Goal: Task Accomplishment & Management: Complete application form

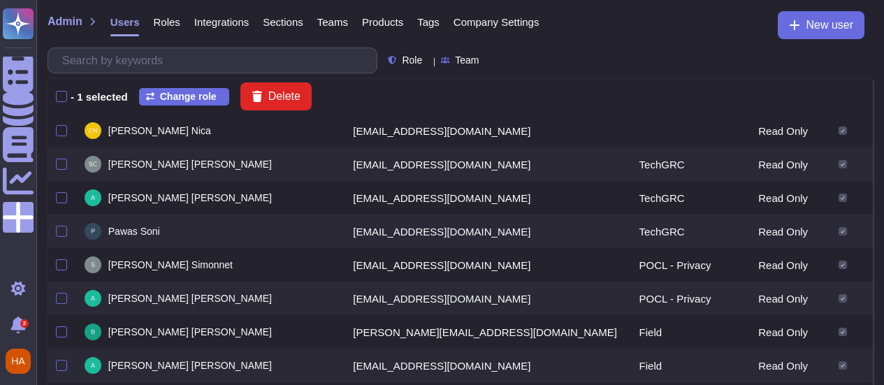
click at [18, 78] on icon at bounding box center [18, 72] width 31 height 41
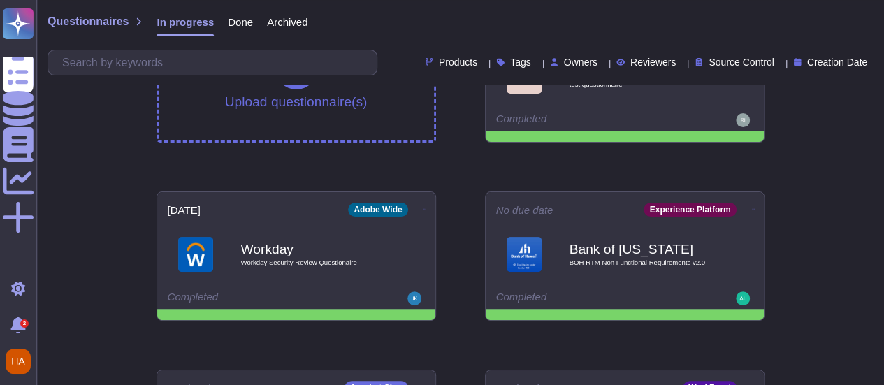
scroll to position [82, 0]
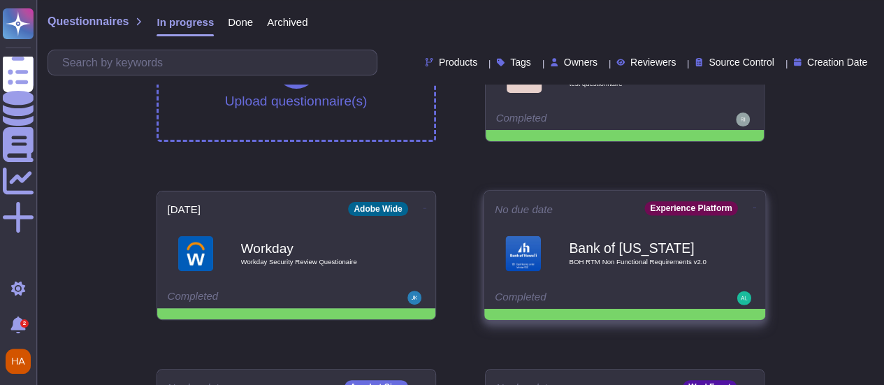
click at [580, 241] on b "Bank of [US_STATE]" at bounding box center [639, 247] width 141 height 13
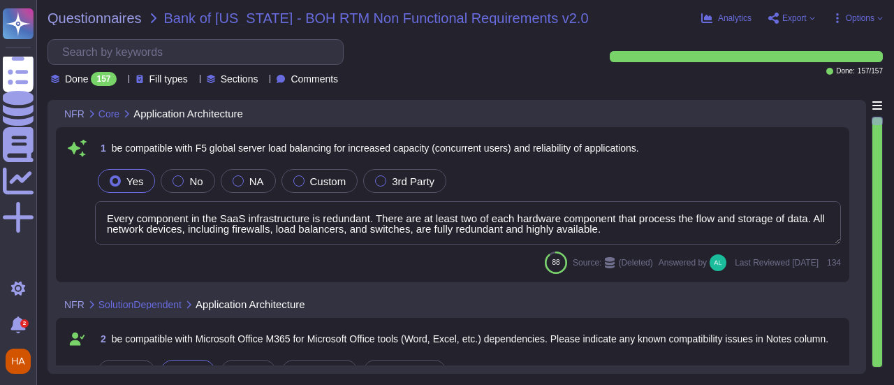
type textarea "Every component in the SaaS infrastructure is redundant. There are at least two…"
type textarea "Please refer to Adobe Sales for more information."
type textarea "Adobe IT supports the 3 most current versions of the following operating system…"
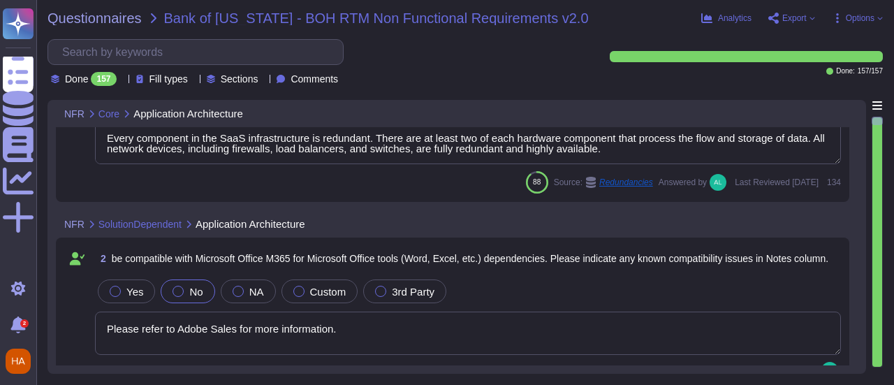
type textarea "Every component in the SaaS infrastructure is redundant. There are at least two…"
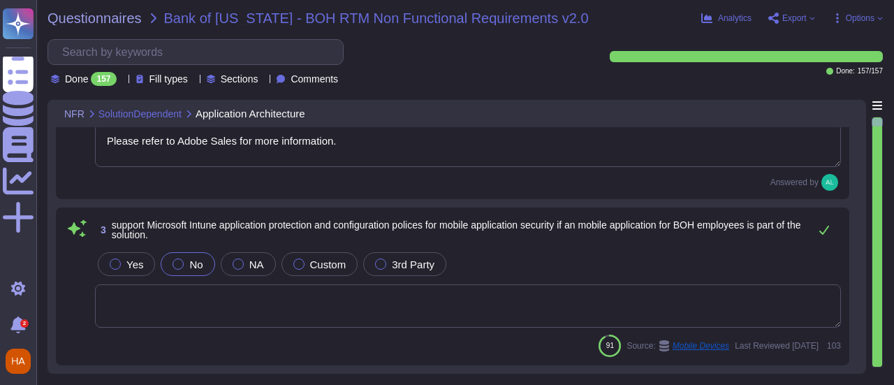
type textarea "Adobe Experience Cloud generally supports the current and previous versions of …"
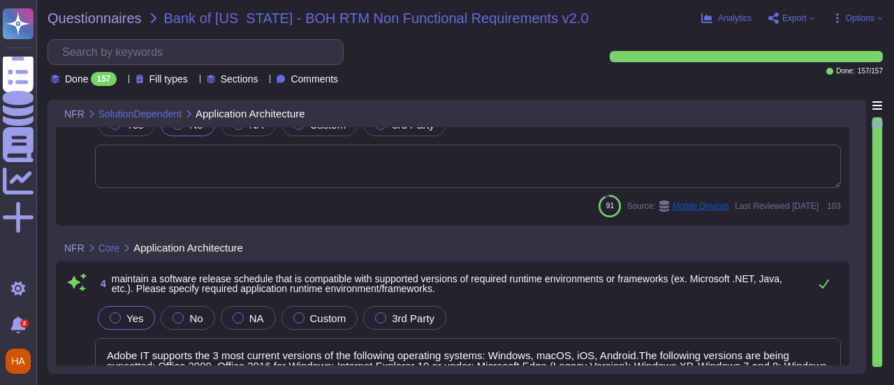
type textarea "While these programming languages maybe used to develop the offering. The input…"
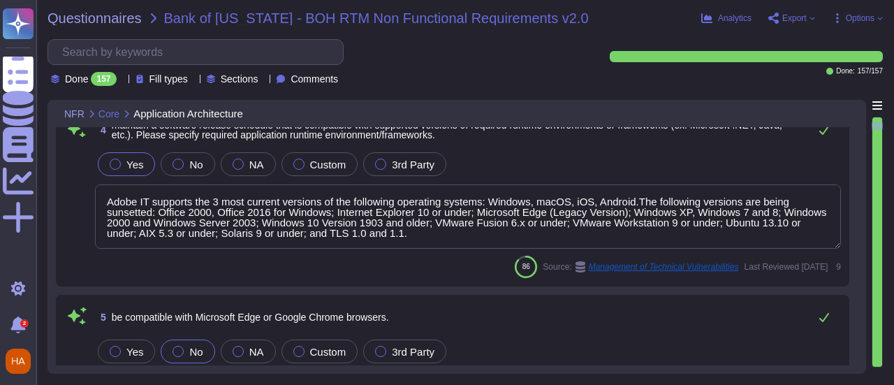
type textarea "Please speak with your Adobe representative for more information regarding cust…"
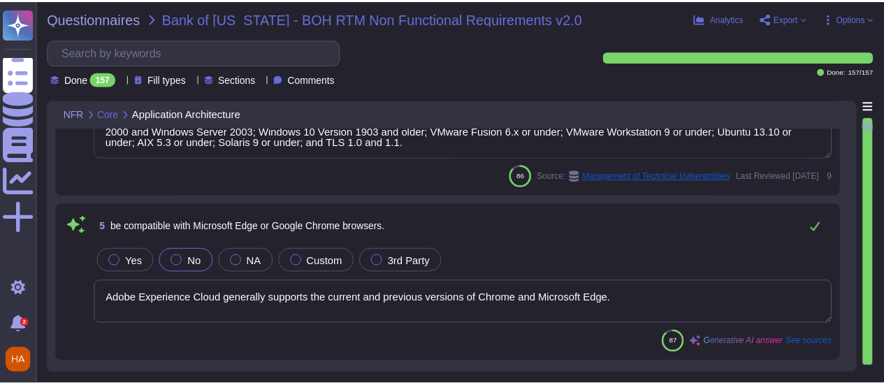
scroll to position [628, 0]
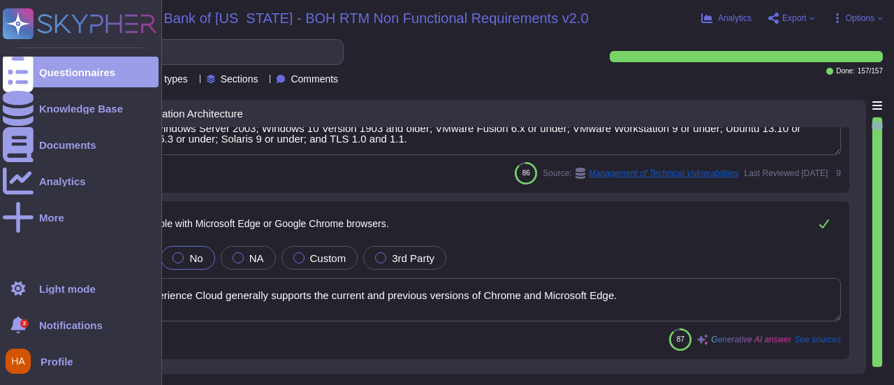
click at [18, 16] on icon at bounding box center [18, 23] width 27 height 27
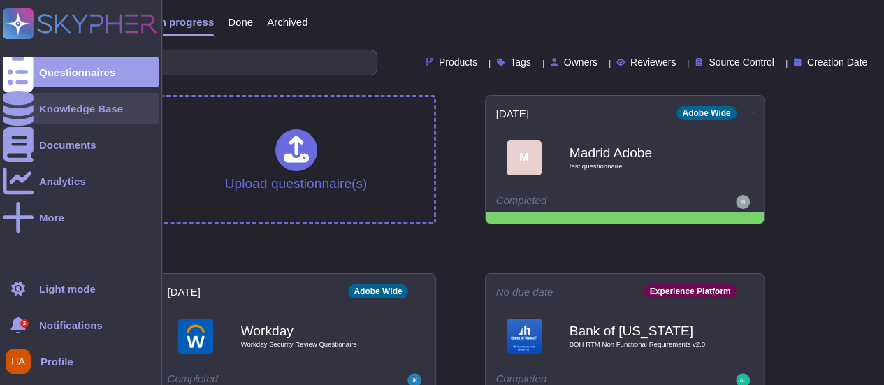
click at [66, 110] on div "Knowledge Base" at bounding box center [81, 108] width 84 height 10
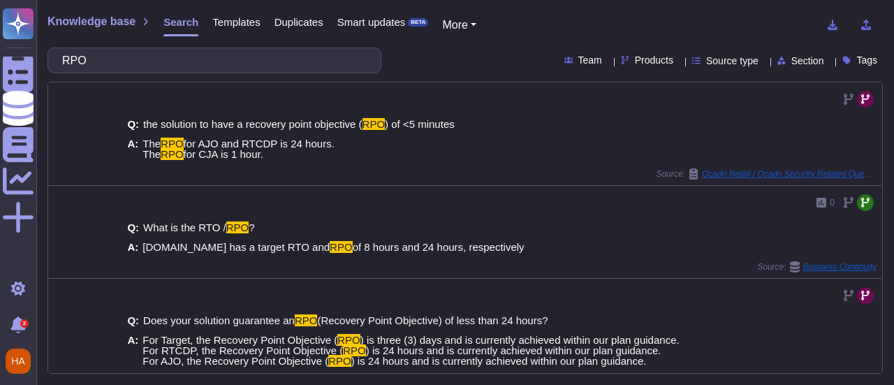
click at [645, 65] on div "Products" at bounding box center [650, 60] width 58 height 10
click at [215, 62] on input "RPO" at bounding box center [211, 60] width 312 height 24
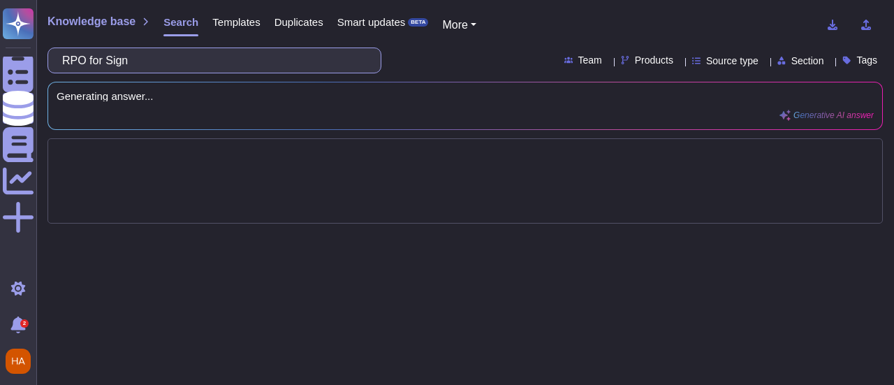
type input "RPO for Sign"
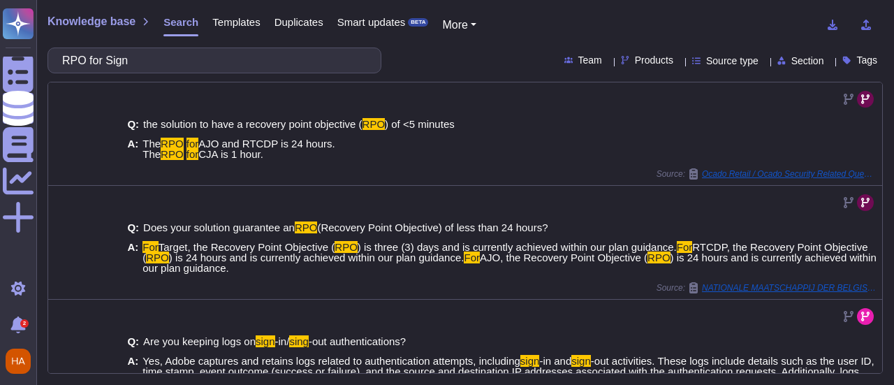
click at [635, 62] on span "Products" at bounding box center [654, 60] width 38 height 10
type input "sig"
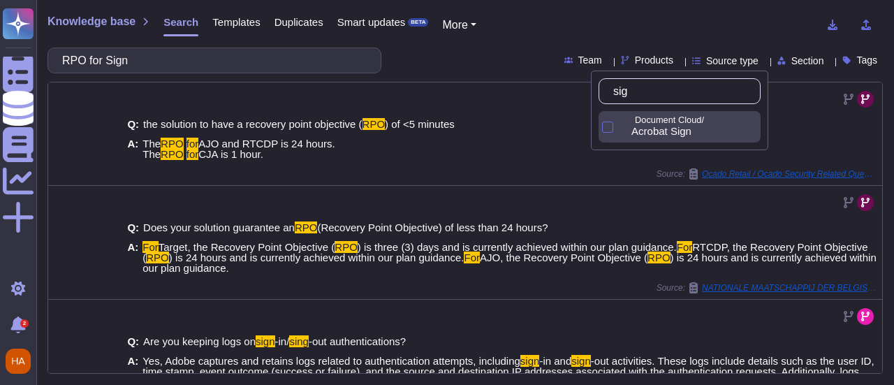
click at [676, 129] on span "Acrobat Sign" at bounding box center [661, 131] width 60 height 13
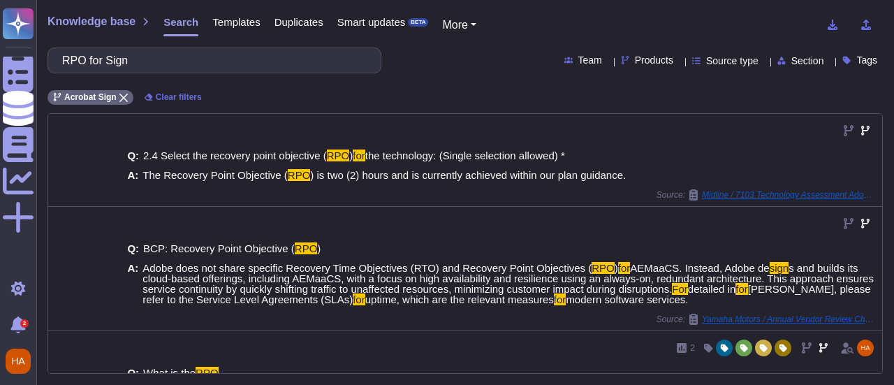
click at [428, 80] on div "Knowledge base Search Templates Duplicates Smart updates BETA More RPO for Sign…" at bounding box center [465, 192] width 858 height 385
click at [578, 33] on div "Knowledge base Search Templates Duplicates Smart updates BETA More" at bounding box center [459, 25] width 825 height 28
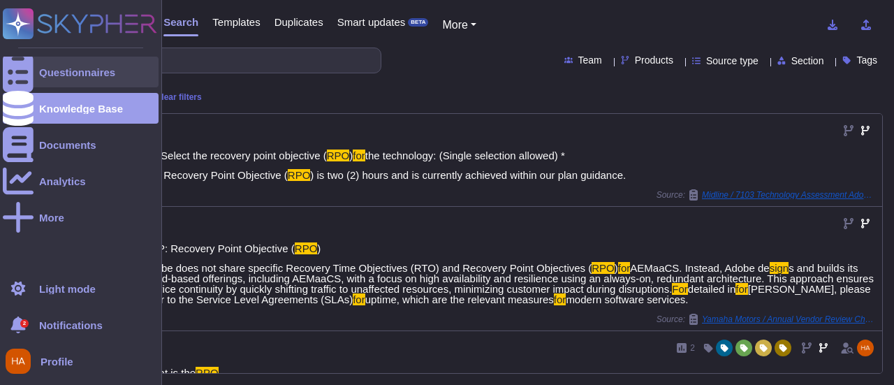
click at [30, 78] on div at bounding box center [18, 72] width 31 height 31
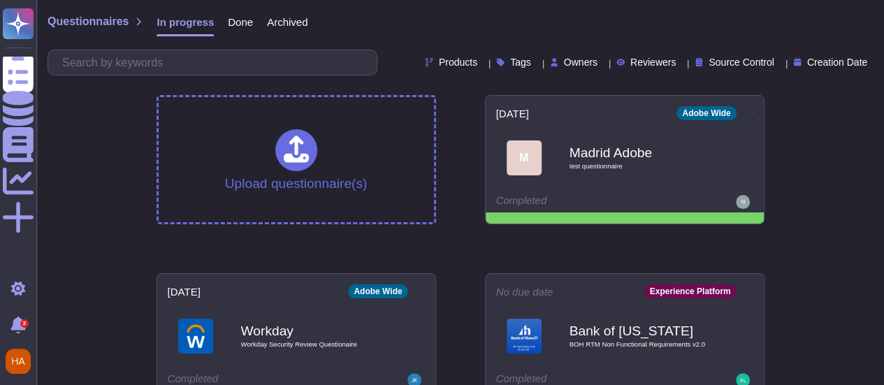
click at [475, 3] on div "Questionnaires In progress Done Archived Products Tags Owners Reviewers Source …" at bounding box center [459, 42] width 847 height 84
click at [545, 25] on div "Questionnaires In progress Done Archived" at bounding box center [459, 25] width 825 height 28
